Goal: Find specific page/section: Find specific page/section

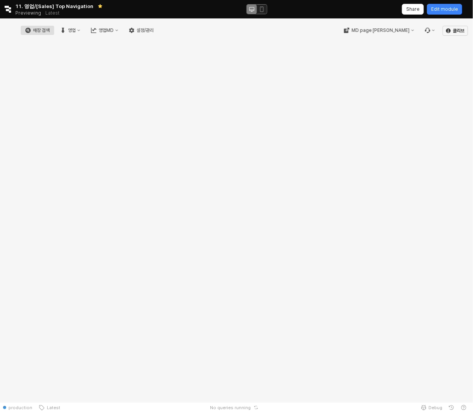
click at [50, 31] on div "매장 검색" at bounding box center [41, 30] width 17 height 5
click at [114, 33] on div "영업MD" at bounding box center [106, 30] width 15 height 5
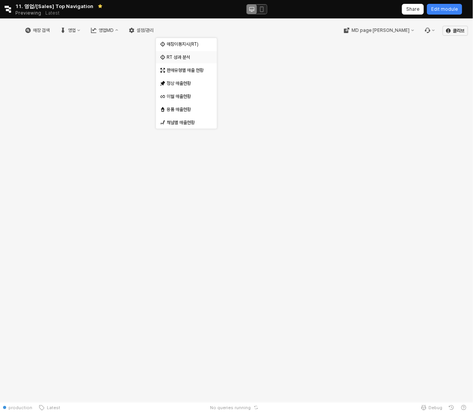
click at [176, 56] on div "RT 성과 분석" at bounding box center [187, 57] width 41 height 6
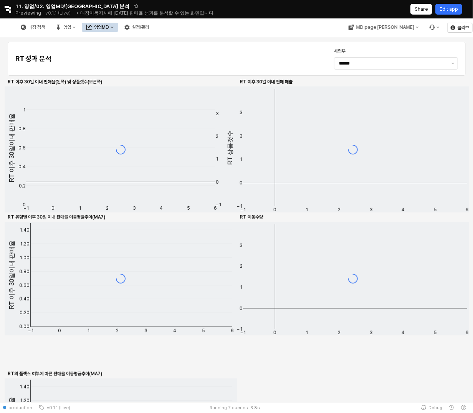
click at [452, 11] on p "Edit app" at bounding box center [449, 9] width 18 height 6
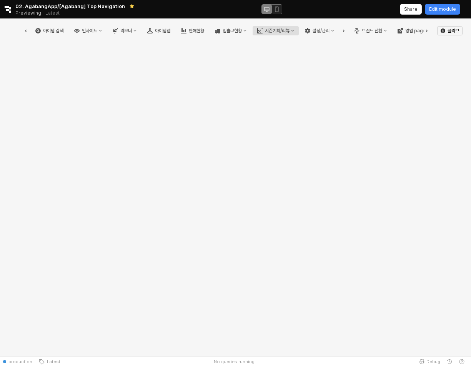
scroll to position [0, 25]
click at [288, 32] on div "시즌기획/리뷰" at bounding box center [277, 30] width 25 height 5
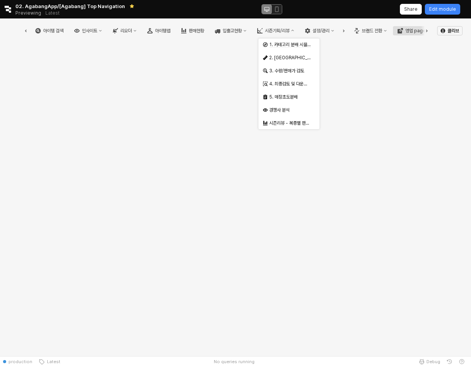
click at [415, 34] on button "영업 page" at bounding box center [411, 30] width 37 height 9
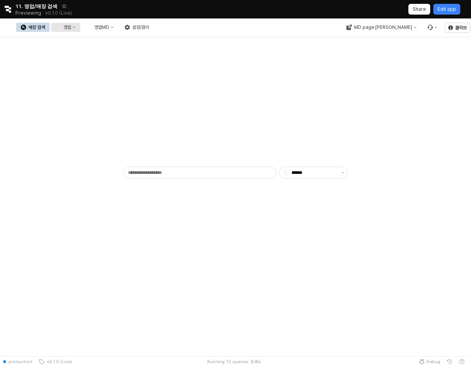
click at [61, 28] on div "영업" at bounding box center [58, 27] width 5 height 5
click at [109, 25] on div "영업MD" at bounding box center [101, 27] width 15 height 5
click at [188, 56] on div "RT 성과 분석" at bounding box center [182, 54] width 41 height 6
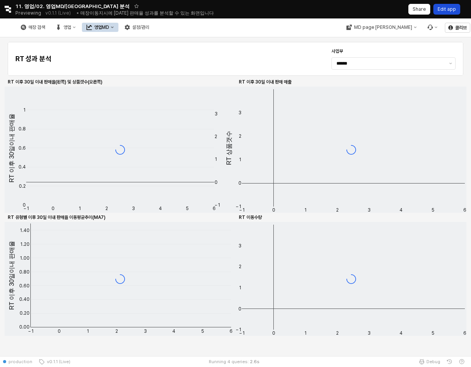
click at [448, 8] on p "Edit app" at bounding box center [446, 9] width 18 height 6
